Goal: Transaction & Acquisition: Purchase product/service

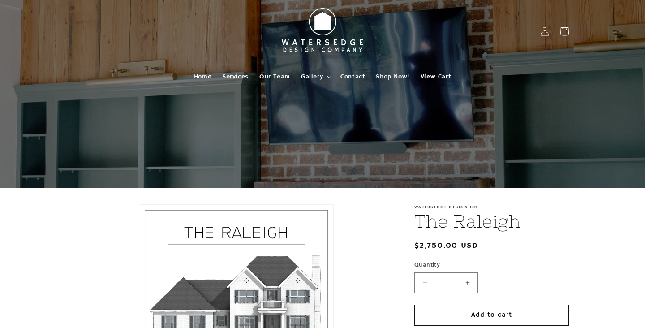
click at [308, 73] on span "Gallery" at bounding box center [312, 77] width 22 height 8
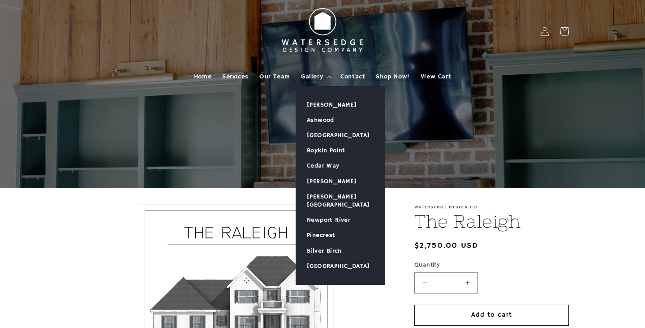
click at [377, 77] on span "Shop Now!" at bounding box center [393, 77] width 34 height 8
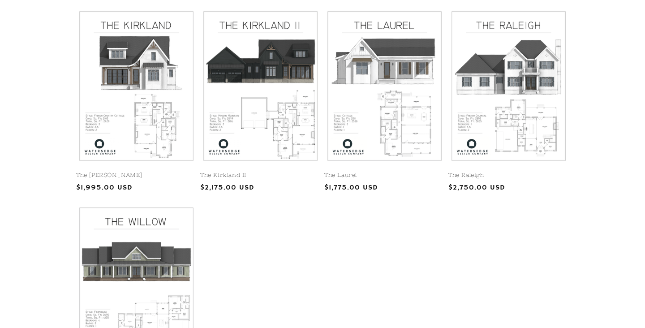
scroll to position [406, 0]
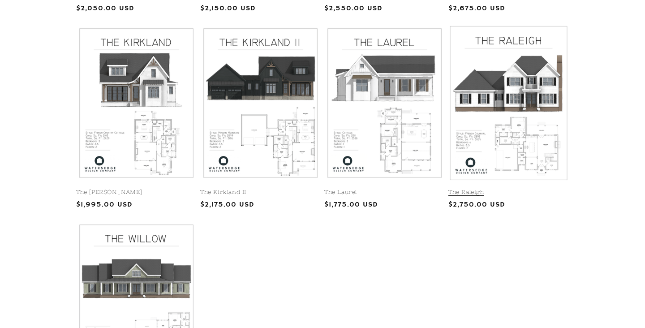
click at [511, 189] on link "The Raleigh" at bounding box center [509, 193] width 121 height 8
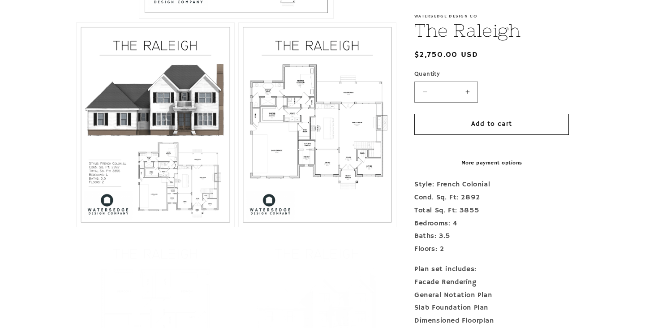
scroll to position [445, 0]
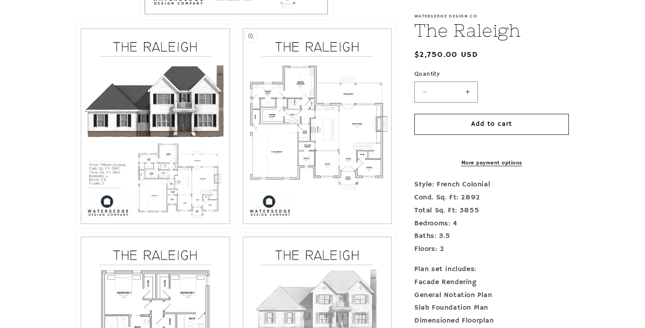
click at [239, 228] on button "Open media 3 in modal" at bounding box center [239, 228] width 0 height 0
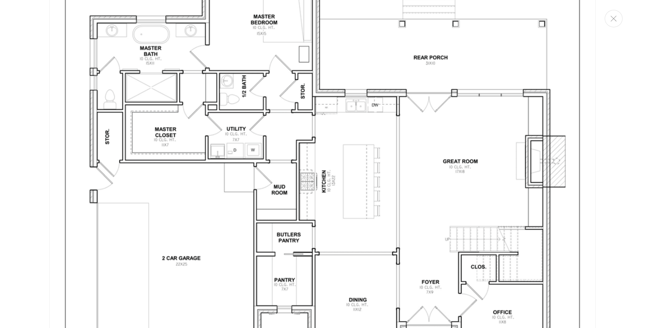
scroll to position [1624, 0]
